Goal: Information Seeking & Learning: Find specific fact

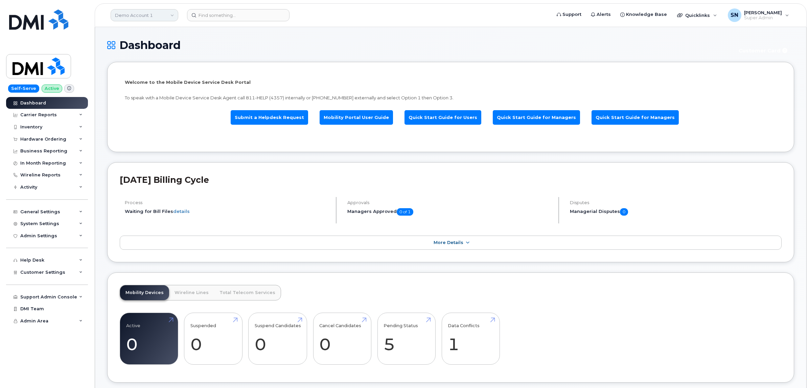
click at [165, 19] on link "Demo Account 1" at bounding box center [145, 15] width 68 height 12
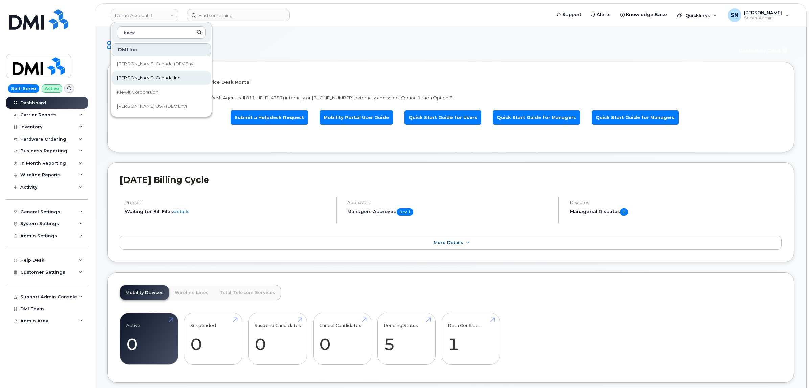
type input "kiew"
click at [181, 77] on link "[PERSON_NAME] Canada Inc" at bounding box center [161, 78] width 99 height 14
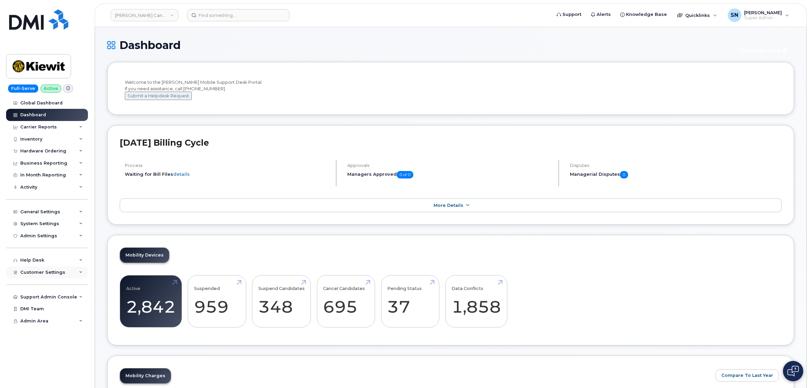
click at [52, 275] on span "Customer Settings" at bounding box center [42, 272] width 45 height 5
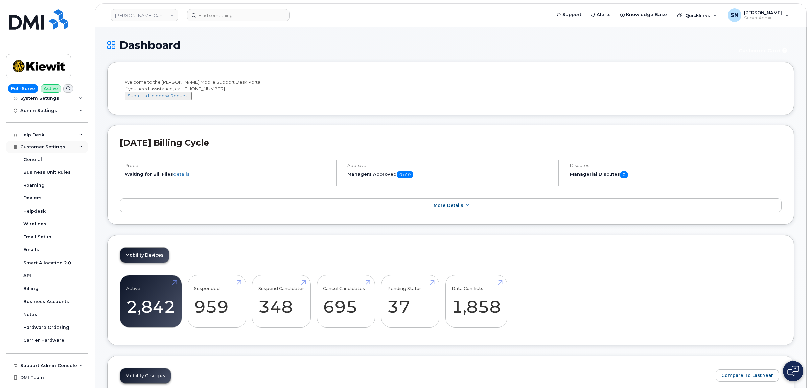
scroll to position [136, 0]
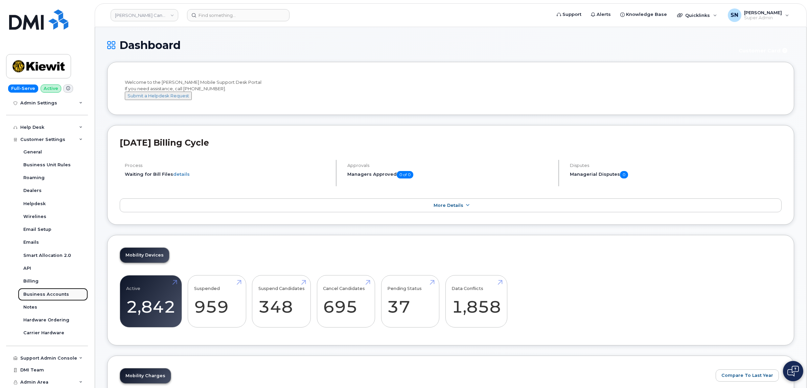
click at [58, 294] on div "Business Accounts" at bounding box center [46, 294] width 46 height 6
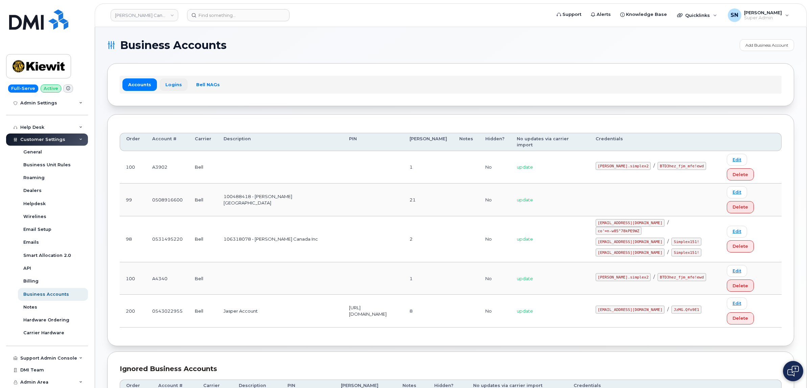
click at [167, 85] on link "Logins" at bounding box center [174, 84] width 28 height 12
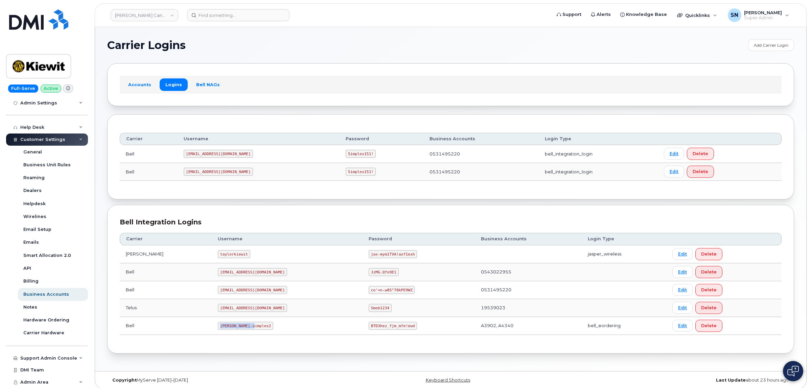
drag, startPoint x: 200, startPoint y: 327, endPoint x: 215, endPoint y: 327, distance: 14.5
click at [239, 330] on td "kiewit.simplex2" at bounding box center [287, 326] width 151 height 18
copy code "kiewit.simplex2"
drag, startPoint x: 336, startPoint y: 326, endPoint x: 381, endPoint y: 331, distance: 44.8
click at [381, 331] on td "BTD3hez_fjm_mfe!ewd" at bounding box center [418, 326] width 112 height 18
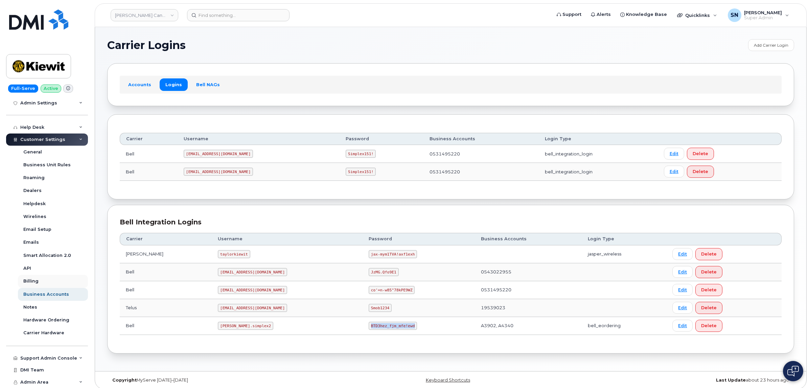
copy code "BTD3hez_fjm_mfe!ewd"
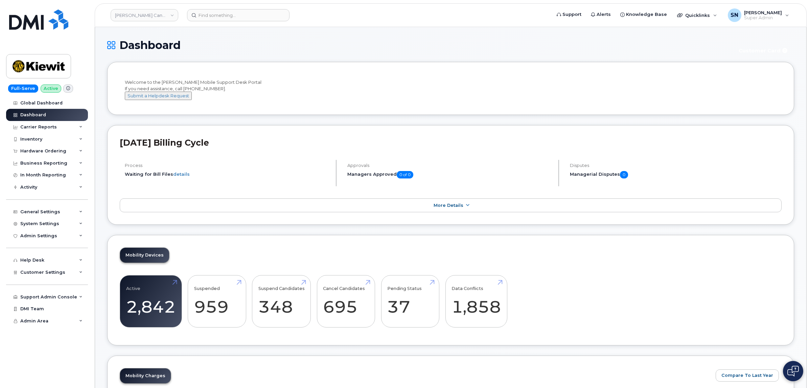
click at [248, 44] on h1 "Dashboard" at bounding box center [418, 45] width 622 height 12
drag, startPoint x: 247, startPoint y: 44, endPoint x: 225, endPoint y: 43, distance: 22.7
click at [225, 43] on h1 "Dashboard" at bounding box center [418, 45] width 622 height 12
click at [47, 152] on div "Hardware Ordering" at bounding box center [43, 150] width 46 height 5
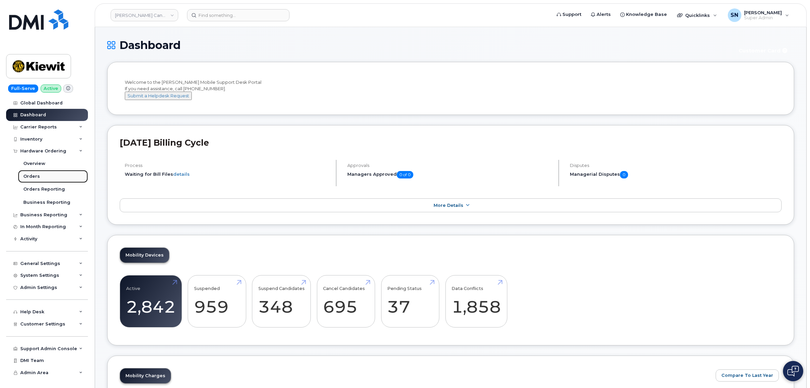
click at [43, 178] on link "Orders" at bounding box center [53, 176] width 70 height 13
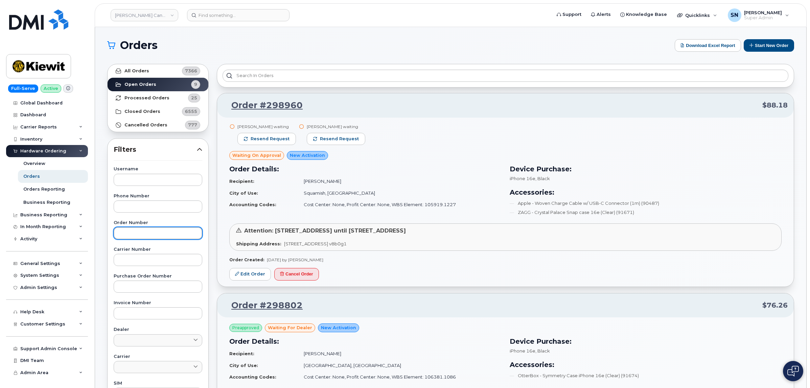
click at [161, 234] on input "text" at bounding box center [158, 233] width 89 height 12
paste input "298049"
type input "298049"
click at [154, 75] on link "All Orders 7366" at bounding box center [158, 71] width 101 height 14
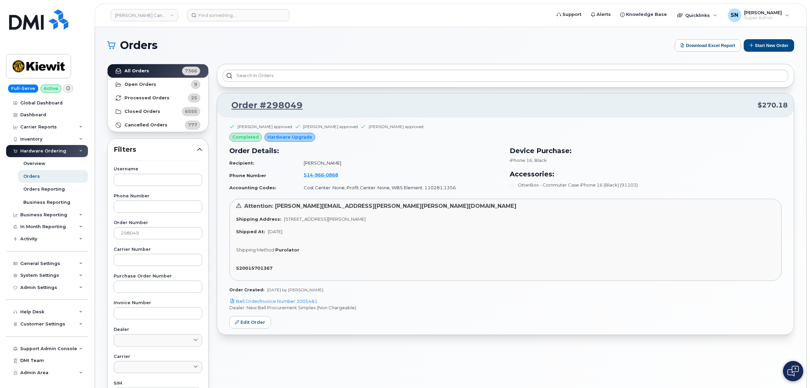
click at [173, 35] on div "Orders Download Excel Report Start New Order All Orders 7366 Open Orders 9 Proc…" at bounding box center [450, 285] width 711 height 516
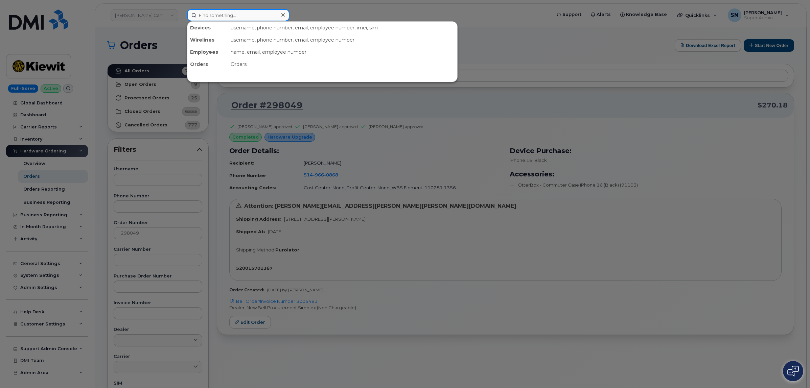
click at [236, 18] on input at bounding box center [238, 15] width 102 height 12
paste input "3062039402"
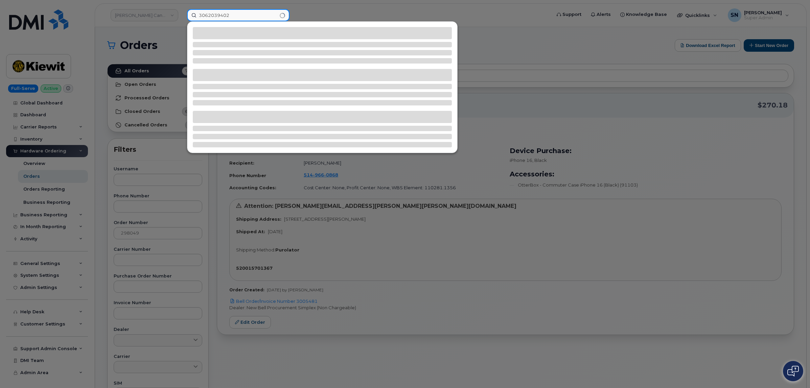
type input "3062039402"
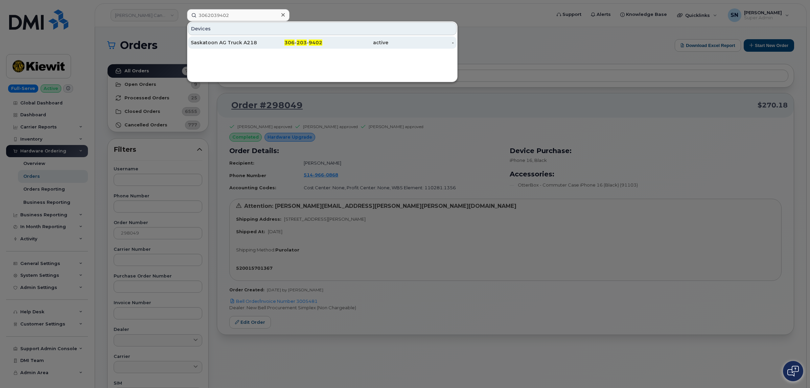
click at [281, 43] on div "306 - 203 - 9402" at bounding box center [290, 42] width 66 height 7
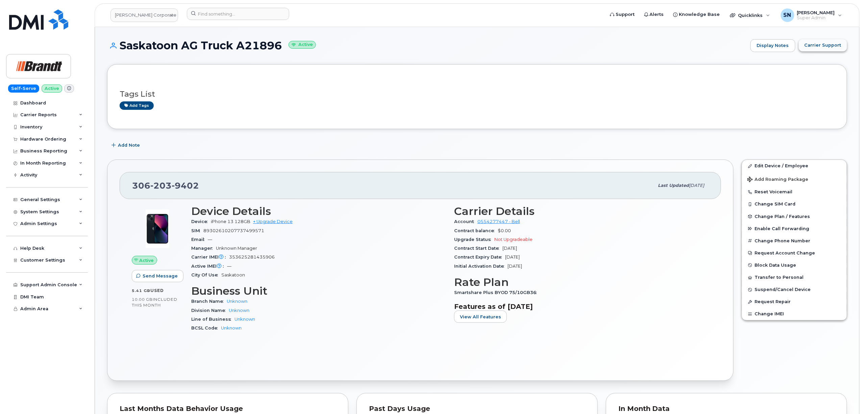
click at [818, 45] on span "Carrier Support" at bounding box center [823, 45] width 37 height 6
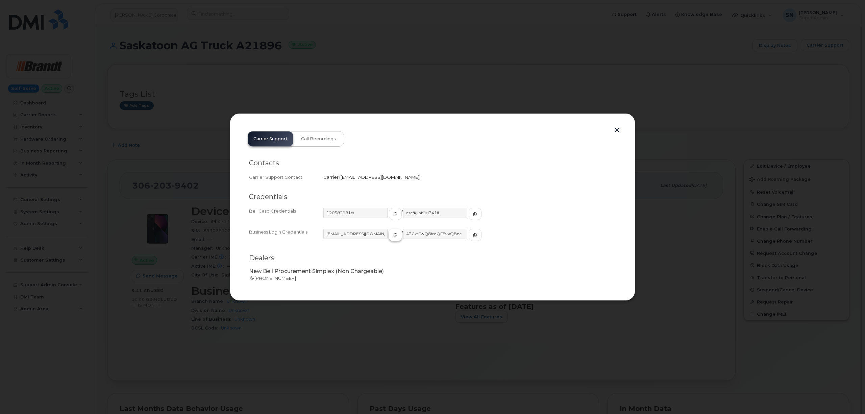
click at [394, 234] on icon "button" at bounding box center [396, 235] width 4 height 4
click at [472, 237] on span "button" at bounding box center [475, 235] width 6 height 6
click at [619, 131] on button "button" at bounding box center [617, 129] width 10 height 9
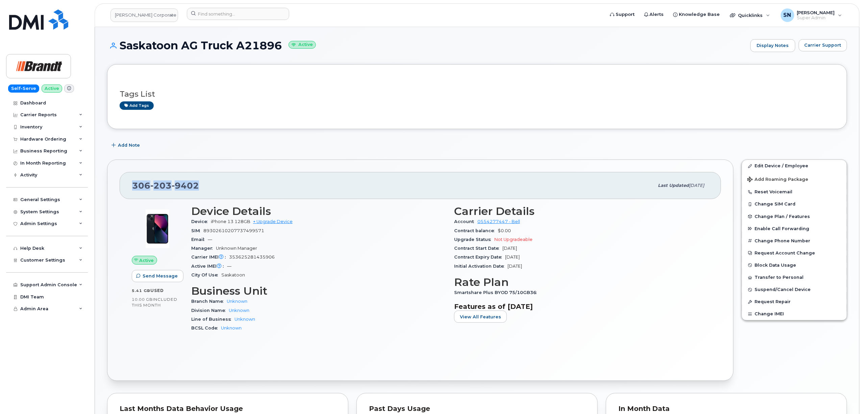
drag, startPoint x: 133, startPoint y: 188, endPoint x: 63, endPoint y: 184, distance: 70.1
click at [204, 193] on div "306 203 9402" at bounding box center [393, 185] width 522 height 14
copy span "306 203 9402"
drag, startPoint x: 121, startPoint y: 43, endPoint x: 279, endPoint y: 42, distance: 158.2
click at [279, 42] on h1 "Saskatoon AG Truck A21896 Active" at bounding box center [427, 46] width 640 height 12
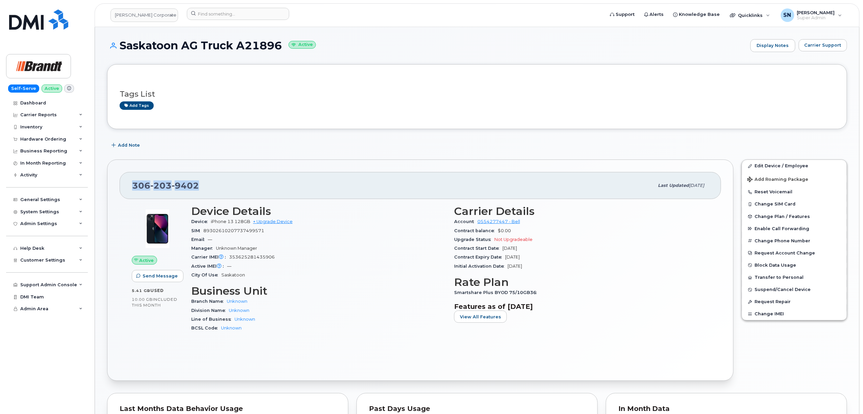
copy h1 "Saskatoon AG Truck A21896"
